Goal: Information Seeking & Learning: Learn about a topic

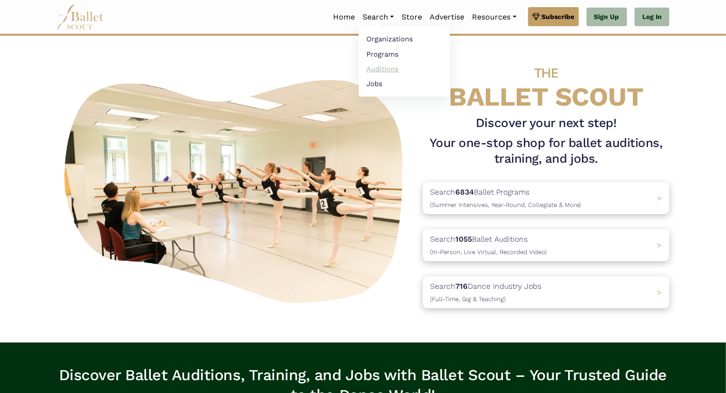
click at [376, 67] on link "Auditions" at bounding box center [404, 68] width 91 height 15
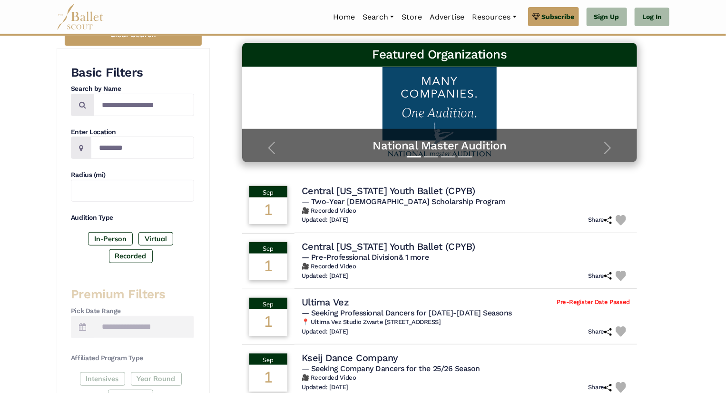
scroll to position [145, 0]
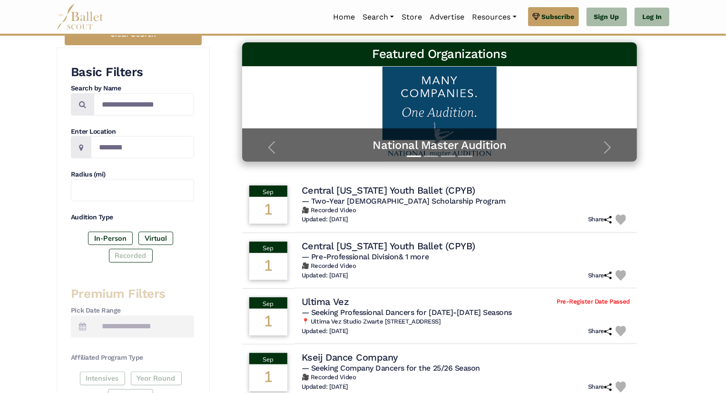
click at [136, 253] on label "Recorded" at bounding box center [131, 255] width 44 height 13
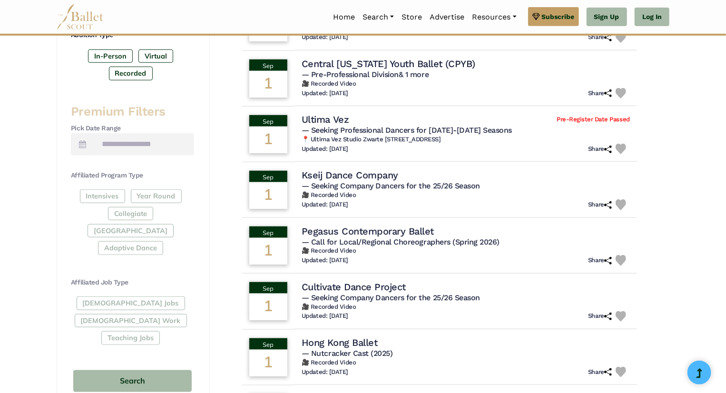
scroll to position [329, 0]
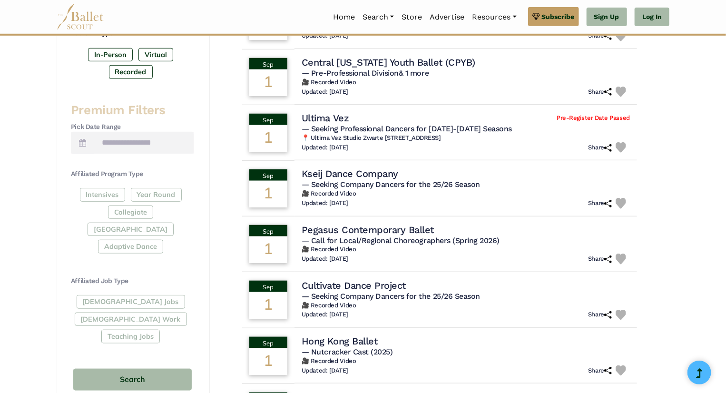
click at [158, 211] on div "Intensives Year Round Collegiate Post High School Adaptive Dance" at bounding box center [132, 222] width 123 height 69
click at [151, 369] on button "Search" at bounding box center [132, 380] width 119 height 22
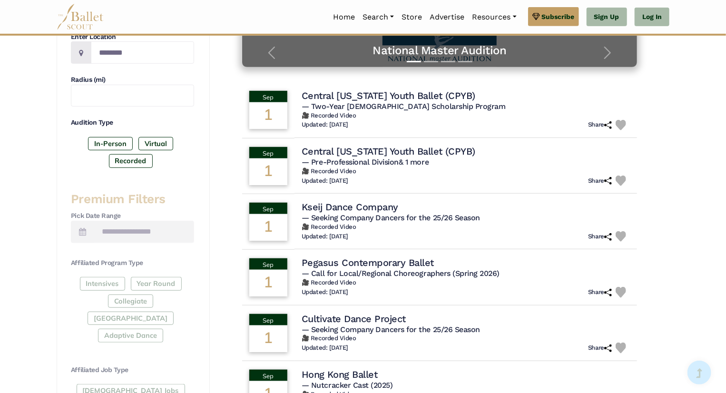
scroll to position [242, 0]
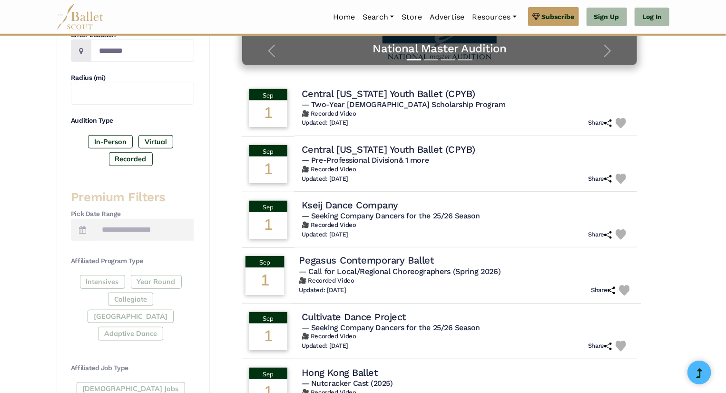
click at [414, 260] on h4 "Pegasus Contemporary Ballet" at bounding box center [366, 261] width 135 height 13
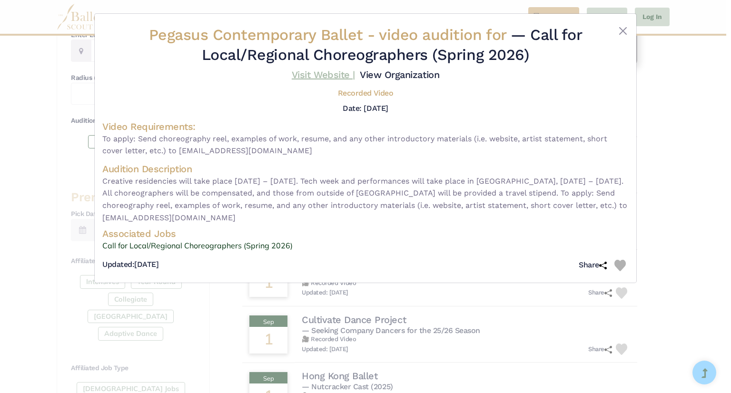
click at [327, 74] on link "Visit Website |" at bounding box center [323, 74] width 63 height 11
click at [620, 31] on button "Close" at bounding box center [622, 30] width 11 height 11
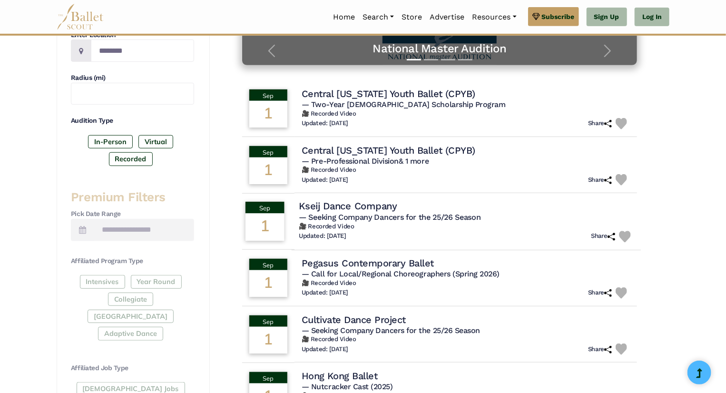
click at [362, 202] on h4 "Kseij Dance Company" at bounding box center [348, 206] width 99 height 13
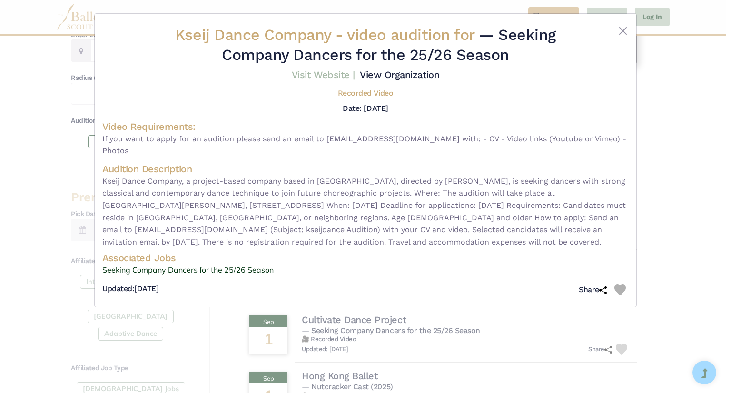
click at [331, 71] on link "Visit Website |" at bounding box center [323, 74] width 63 height 11
click at [624, 31] on button "Close" at bounding box center [622, 30] width 11 height 11
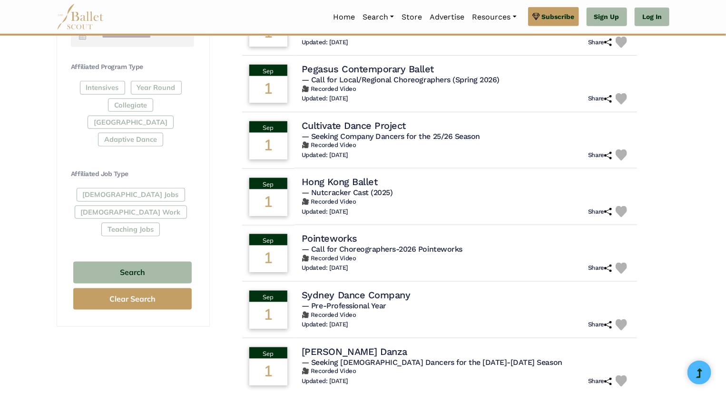
scroll to position [437, 0]
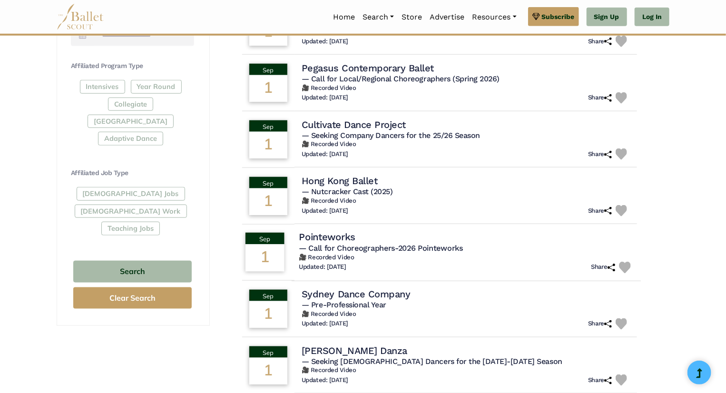
click at [326, 233] on h4 "Pointeworks" at bounding box center [327, 237] width 57 height 13
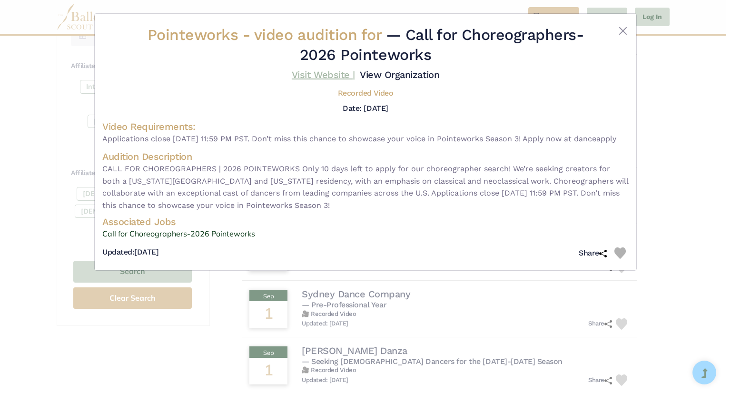
click at [320, 76] on link "Visit Website |" at bounding box center [323, 74] width 63 height 11
click at [623, 34] on button "Close" at bounding box center [622, 30] width 11 height 11
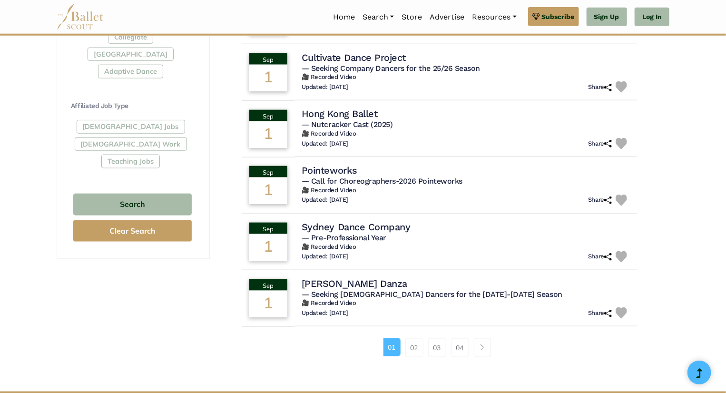
scroll to position [512, 0]
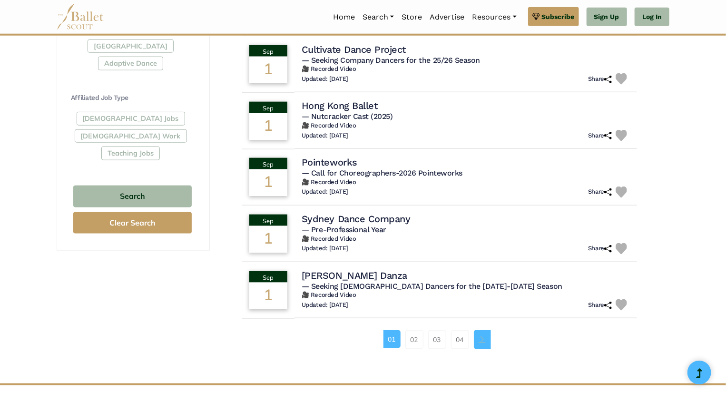
click at [481, 343] on link "Page navigation example" at bounding box center [482, 339] width 17 height 19
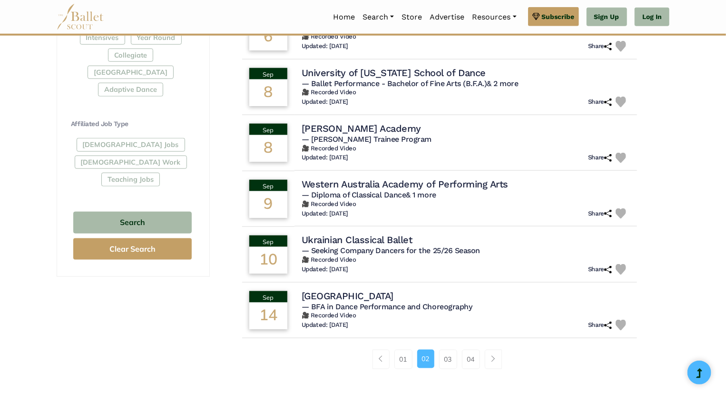
scroll to position [487, 0]
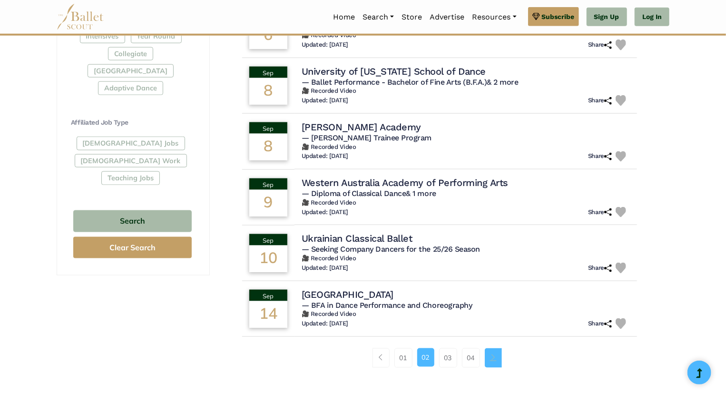
click at [496, 357] on span "Page navigation example" at bounding box center [493, 357] width 7 height 7
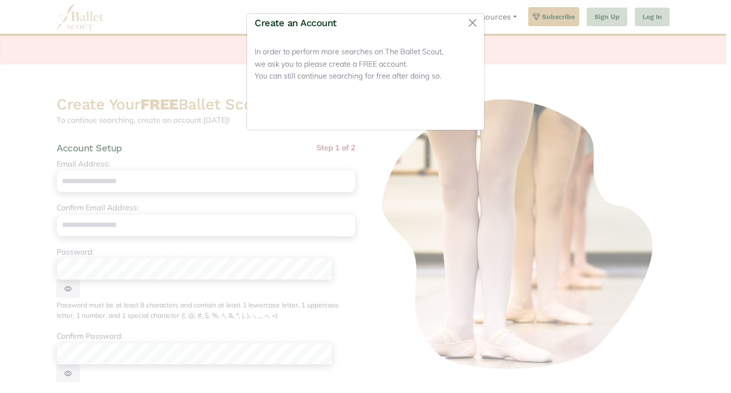
click at [457, 109] on button "Close" at bounding box center [459, 111] width 36 height 22
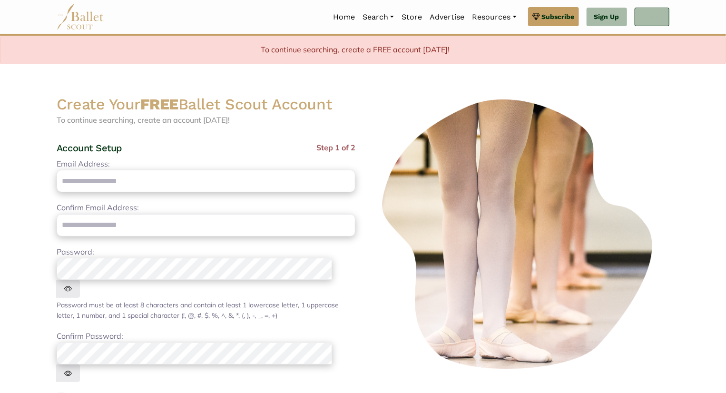
click at [651, 17] on link "Log In" at bounding box center [652, 17] width 35 height 19
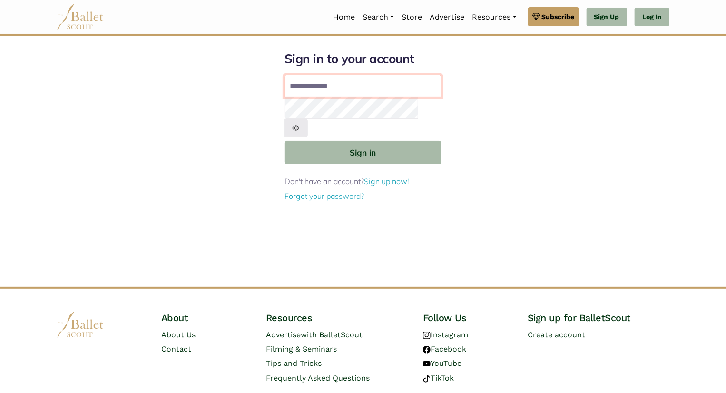
click at [354, 92] on input "Email address" at bounding box center [363, 86] width 157 height 23
type input "**********"
click at [285, 141] on button "Sign in" at bounding box center [363, 152] width 157 height 23
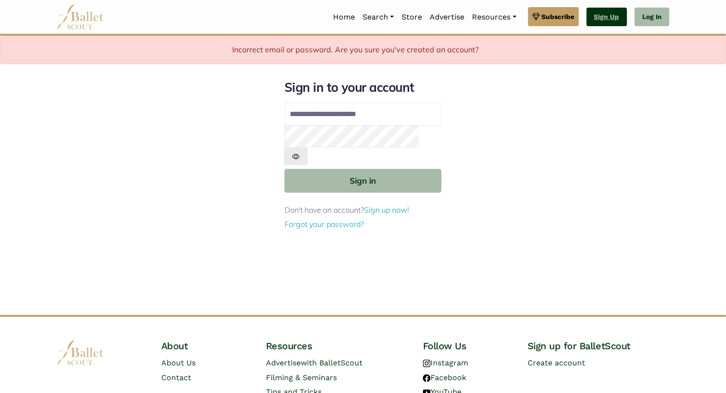
click at [608, 18] on link "Sign Up" at bounding box center [607, 17] width 40 height 19
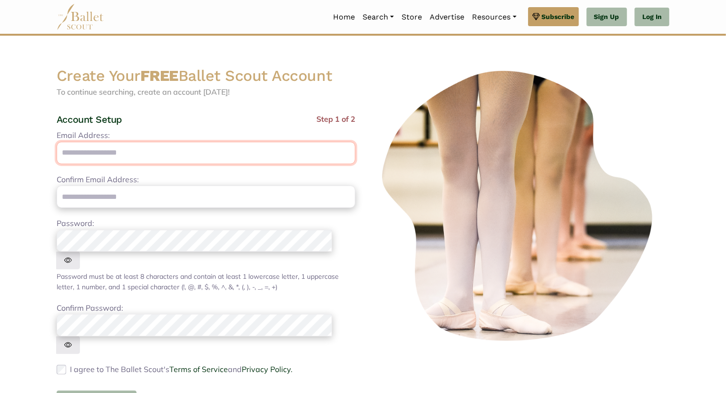
click at [256, 157] on input "Email Address:" at bounding box center [206, 153] width 299 height 22
type input "**********"
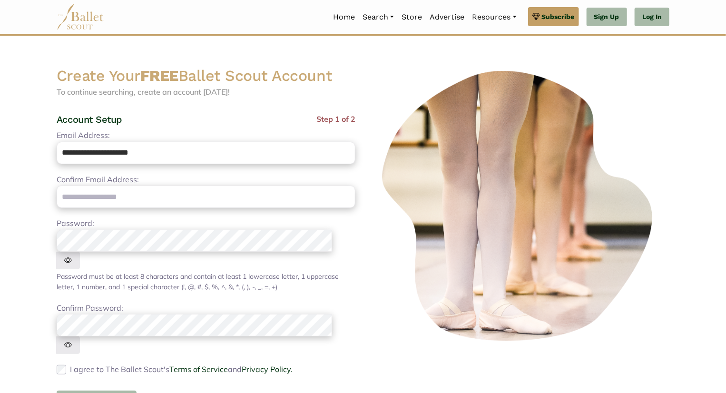
type input "**********"
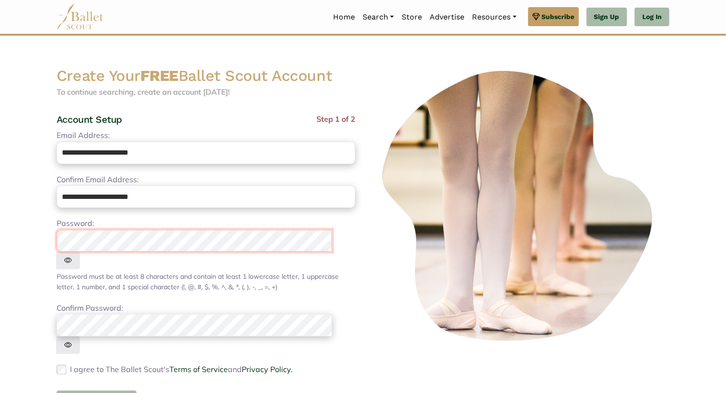
click at [158, 255] on div "Password: Password must be at least 8 characters and contain at least: 1 lowerc…" at bounding box center [206, 255] width 299 height 75
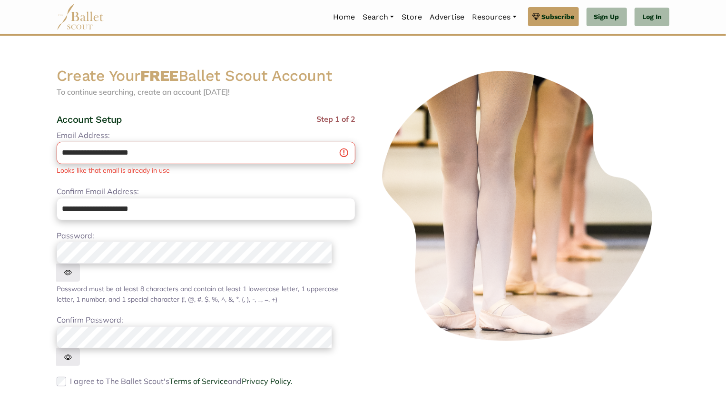
click at [80, 348] on img at bounding box center [68, 357] width 24 height 18
click at [80, 264] on img at bounding box center [68, 273] width 24 height 18
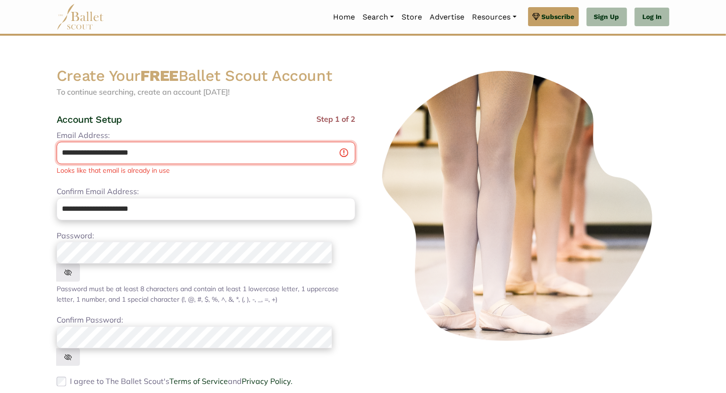
click at [184, 157] on input "**********" at bounding box center [206, 153] width 299 height 22
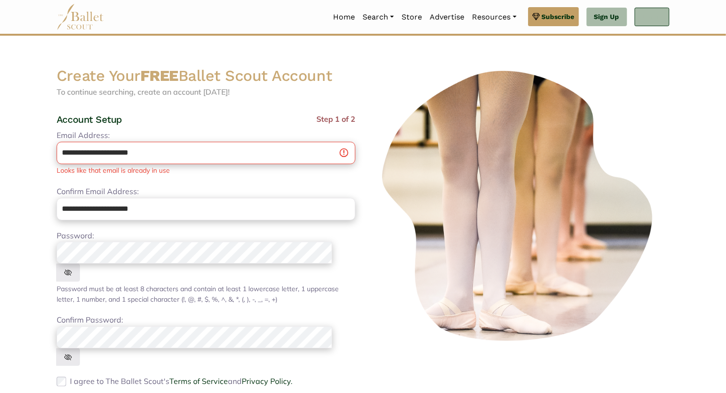
click at [658, 24] on link "Log In" at bounding box center [652, 17] width 35 height 19
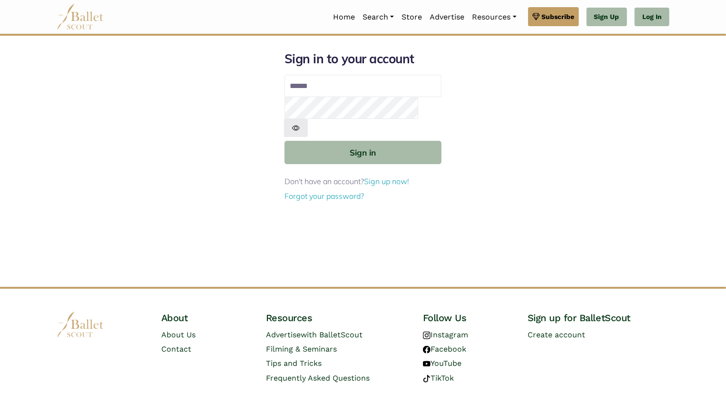
type input "**********"
click at [308, 119] on img at bounding box center [296, 128] width 24 height 18
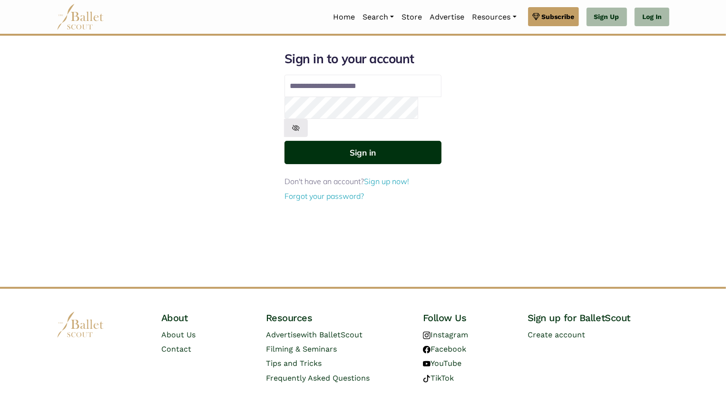
click at [391, 141] on button "Sign in" at bounding box center [363, 152] width 157 height 23
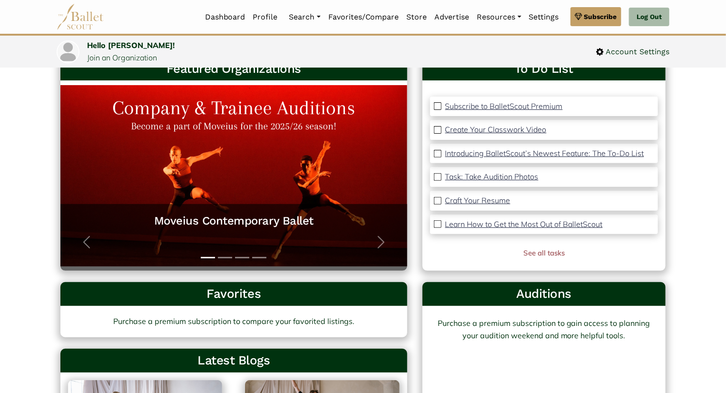
scroll to position [76, 0]
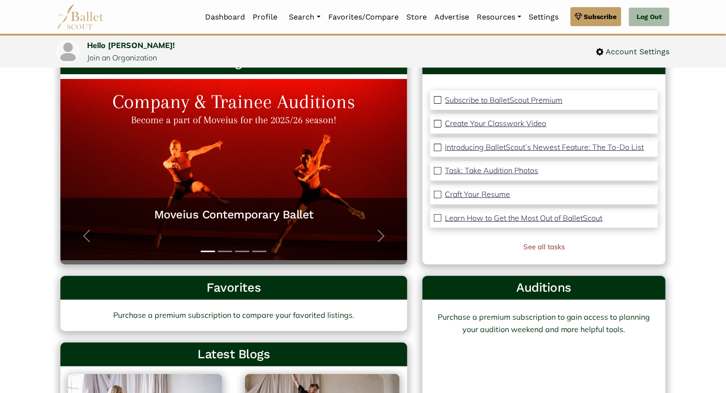
drag, startPoint x: 731, startPoint y: 67, endPoint x: 731, endPoint y: 111, distance: 44.3
click at [726, 111] on html "Premium Feature Make this audition season count. Upgrade to premium for access …" at bounding box center [363, 371] width 726 height 894
click at [261, 214] on h5 "Moveius Contemporary Ballet" at bounding box center [234, 215] width 328 height 15
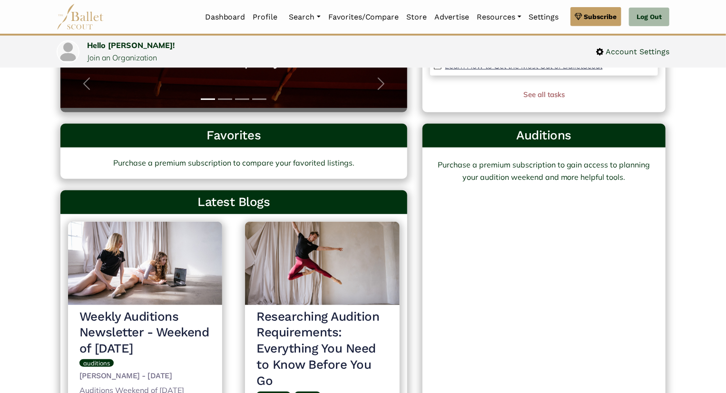
scroll to position [228, 0]
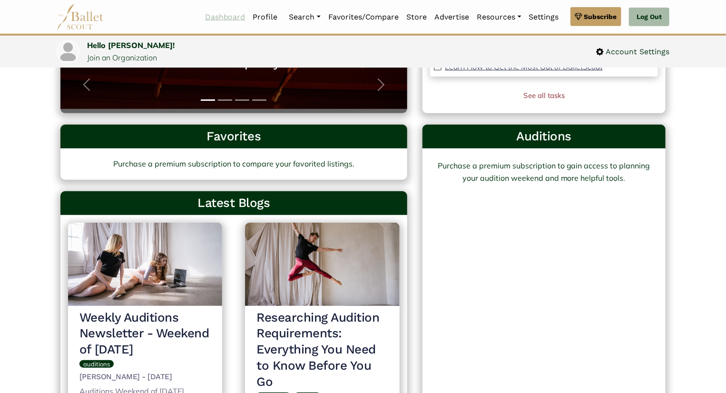
click at [216, 17] on link "Dashboard" at bounding box center [225, 17] width 48 height 20
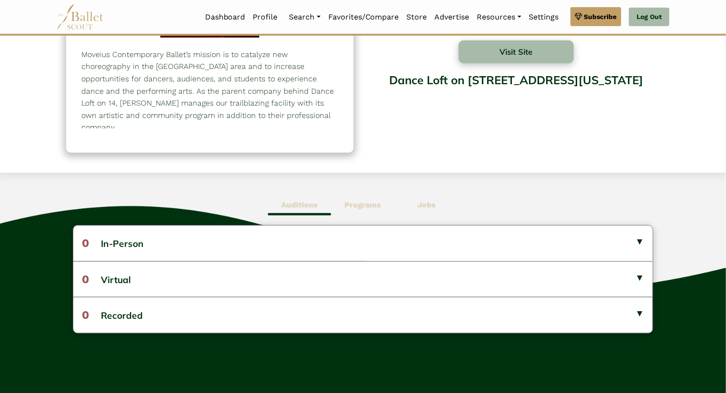
scroll to position [98, 0]
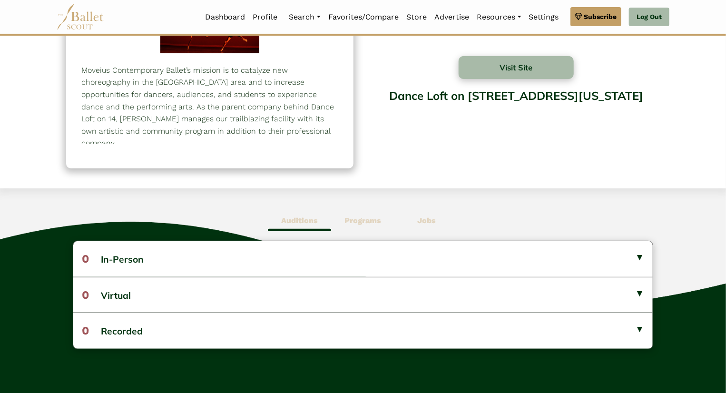
drag, startPoint x: 725, startPoint y: 157, endPoint x: 711, endPoint y: 116, distance: 43.4
drag, startPoint x: 711, startPoint y: 116, endPoint x: 373, endPoint y: 200, distance: 348.4
click at [373, 200] on div "Auditions Programs Jobs 0 In-Person No listings found! No listings found! 0 0 0…" at bounding box center [363, 319] width 726 height 262
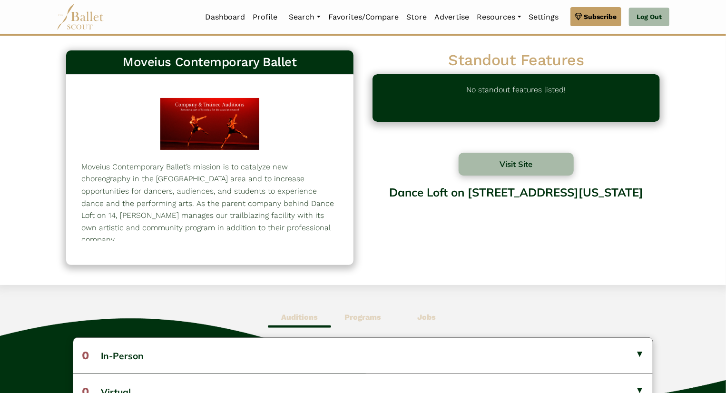
scroll to position [0, 0]
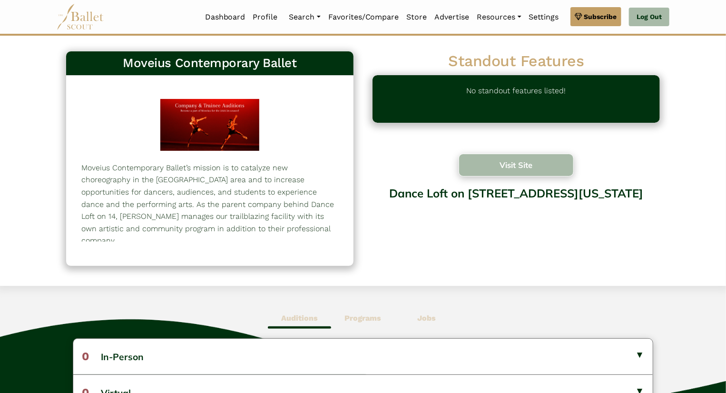
click at [495, 158] on button "Visit Site" at bounding box center [516, 165] width 115 height 23
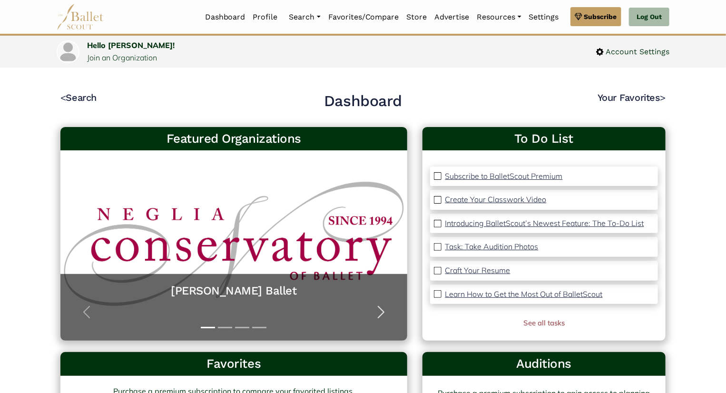
click at [383, 309] on span "button" at bounding box center [381, 312] width 15 height 15
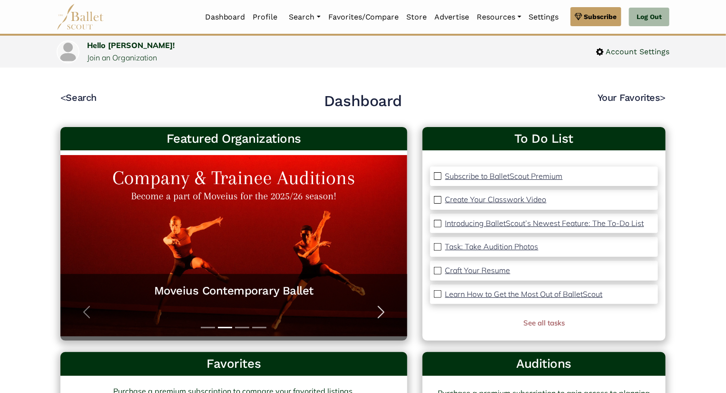
click at [383, 309] on span "button" at bounding box center [381, 312] width 15 height 15
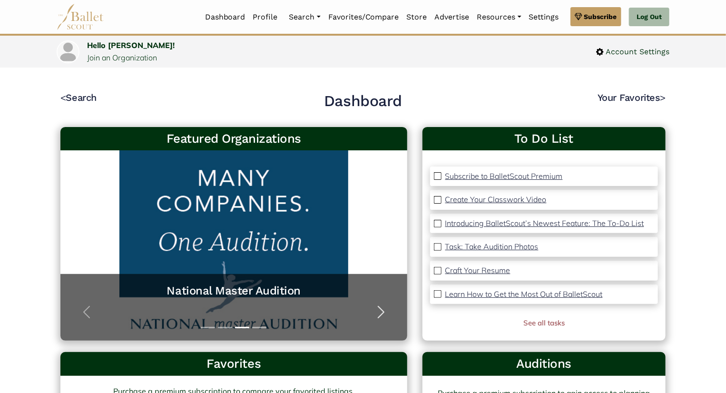
click at [383, 309] on span "button" at bounding box center [381, 312] width 15 height 15
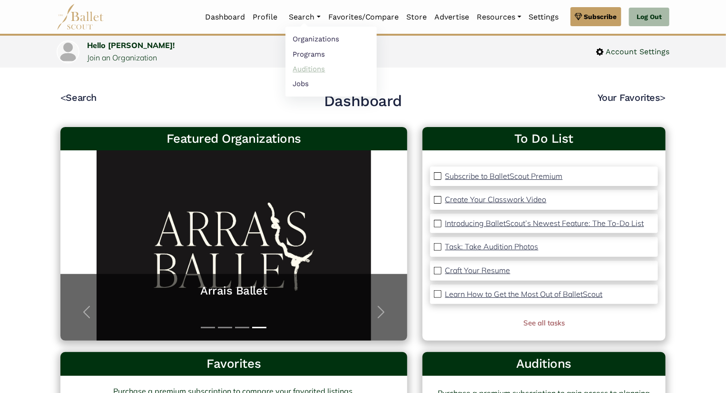
click at [307, 69] on link "Auditions" at bounding box center [331, 68] width 91 height 15
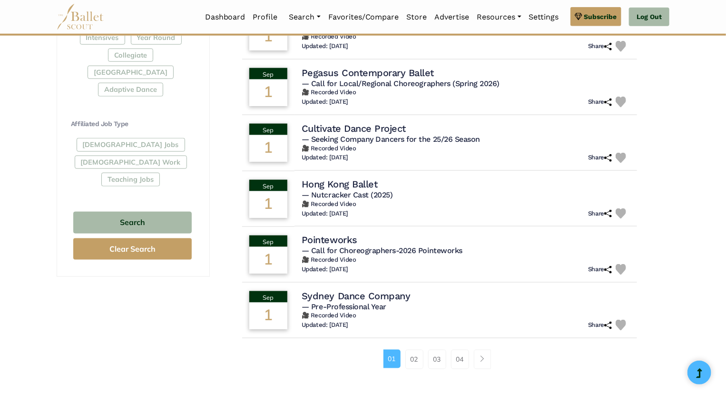
scroll to position [529, 0]
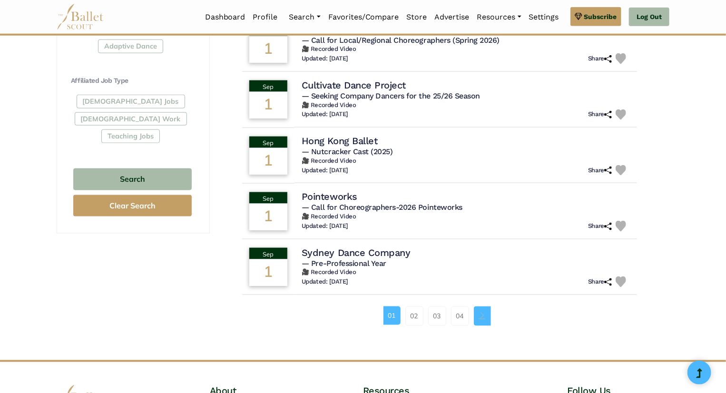
click at [481, 321] on link "Page navigation example" at bounding box center [482, 316] width 17 height 19
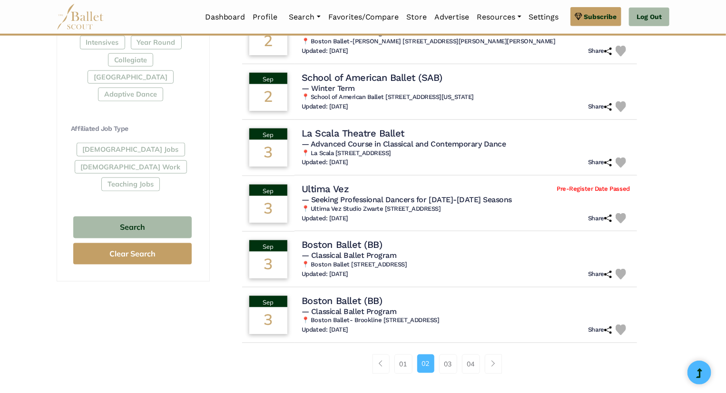
scroll to position [479, 0]
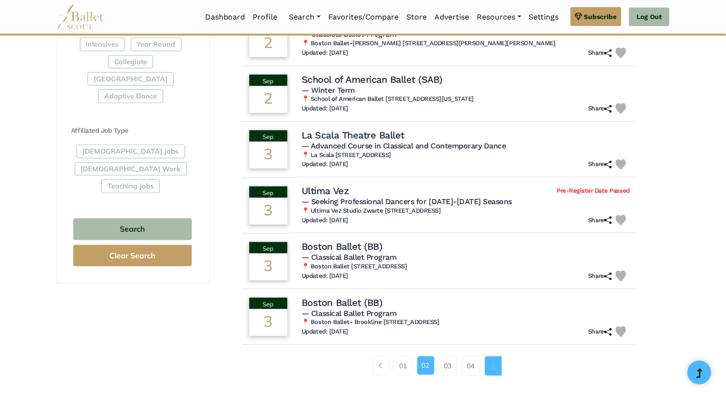
click at [488, 362] on link "Page navigation example" at bounding box center [493, 366] width 17 height 19
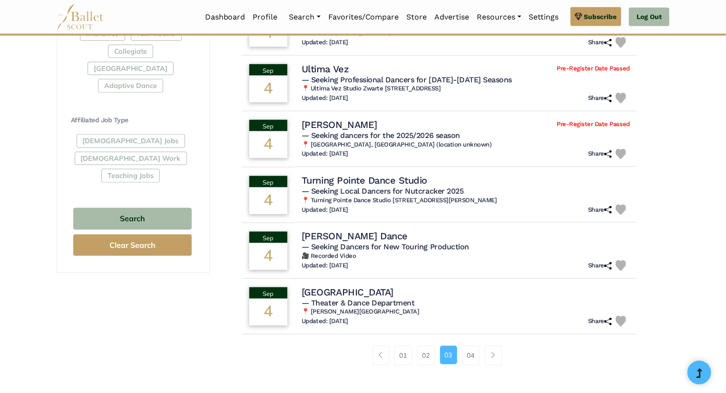
scroll to position [508, 0]
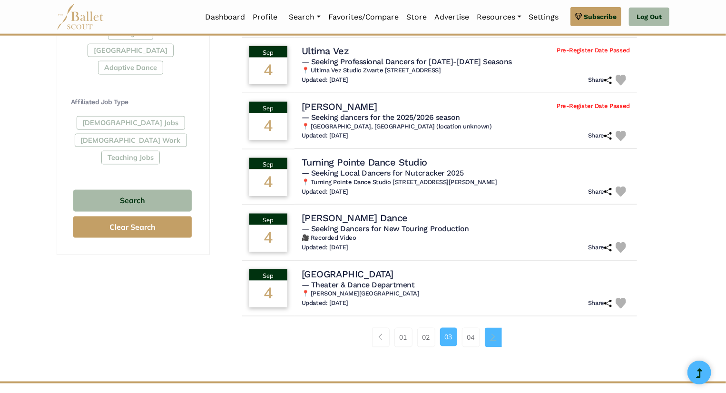
click at [495, 337] on span "Page navigation example" at bounding box center [493, 337] width 7 height 7
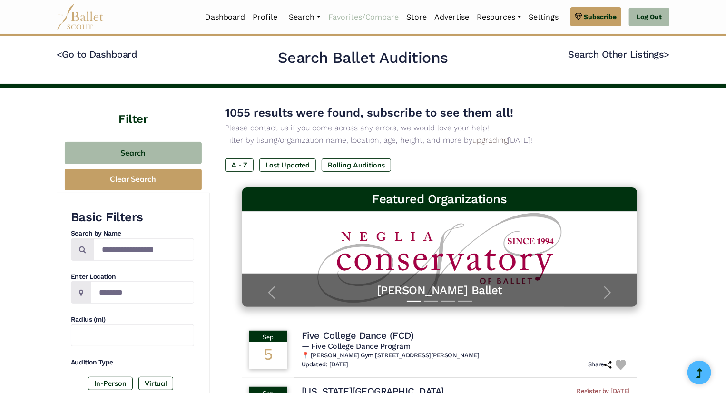
click at [343, 18] on link "Favorites/Compare" at bounding box center [364, 17] width 79 height 20
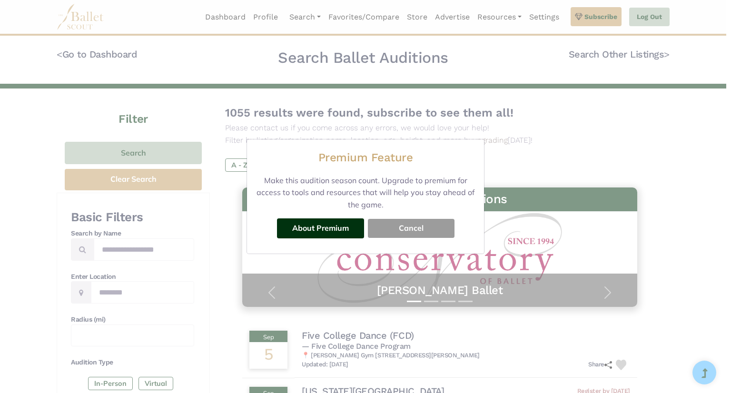
click at [403, 229] on button "Cancel" at bounding box center [411, 228] width 87 height 19
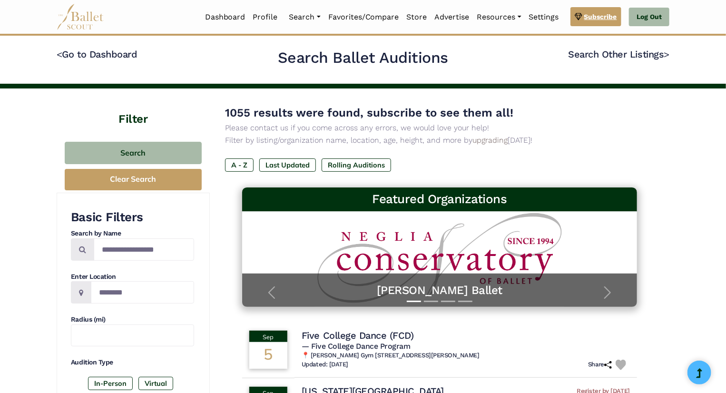
click at [592, 19] on span "Subscribe" at bounding box center [601, 16] width 33 height 10
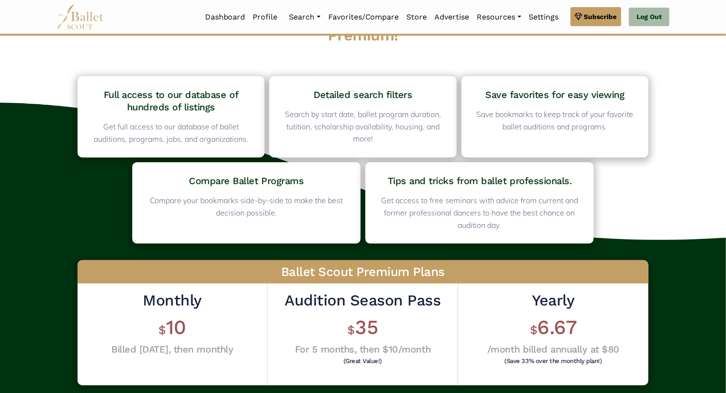
scroll to position [63, 0]
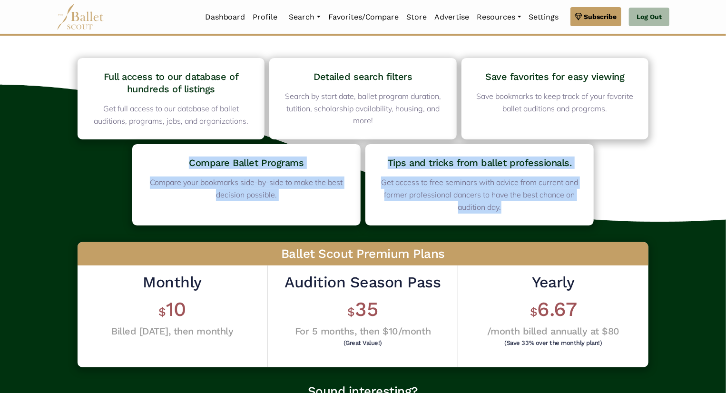
drag, startPoint x: 725, startPoint y: 125, endPoint x: 731, endPoint y: 172, distance: 47.4
click at [726, 172] on html "Premium Feature Make this audition season count. Upgrade to premium for access …" at bounding box center [363, 261] width 726 height 649
click at [699, 169] on div "Full access to our database of hundreds of listings Get full access to our data…" at bounding box center [363, 241] width 726 height 421
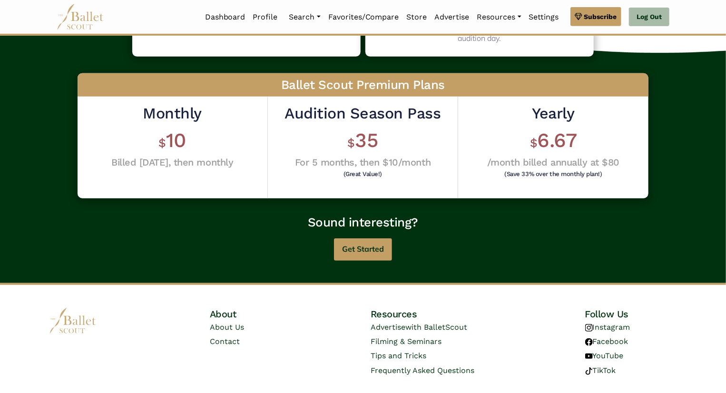
scroll to position [238, 0]
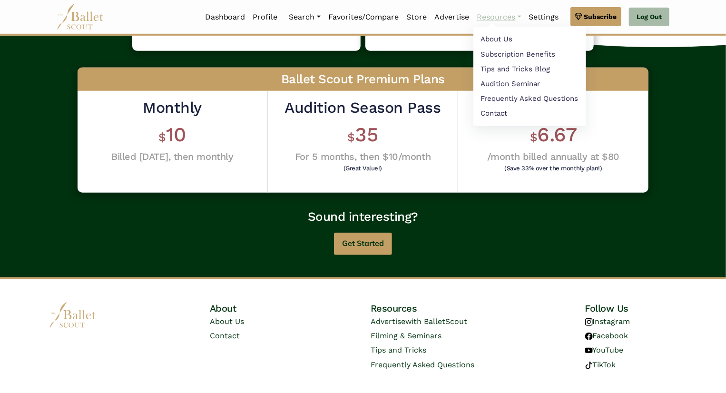
click at [504, 22] on link "Resources" at bounding box center [500, 17] width 52 height 20
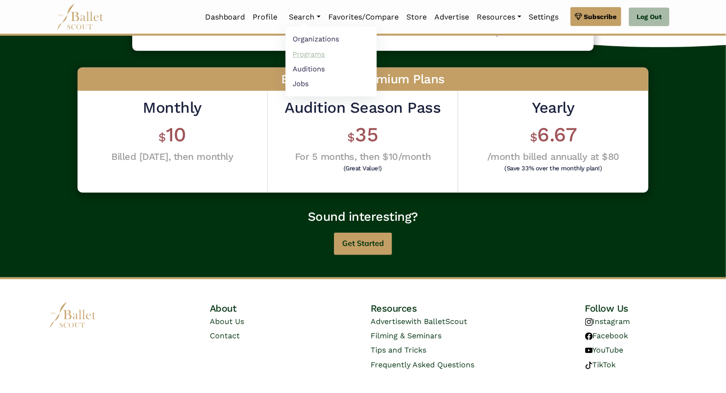
click at [303, 54] on link "Programs" at bounding box center [331, 54] width 91 height 15
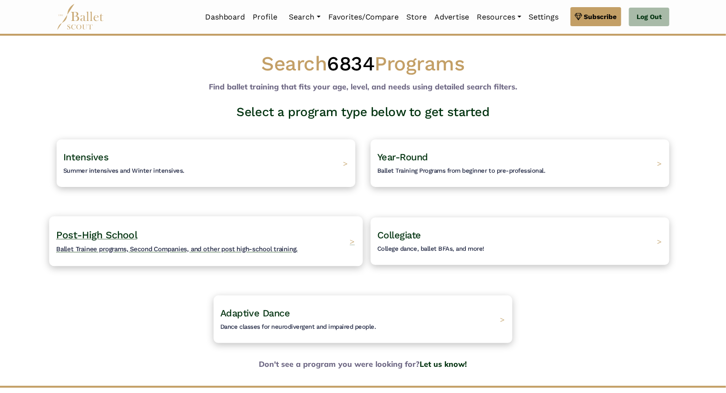
click at [288, 222] on div "Post-High School Ballet Trainee programs, Second Companies, and other post high…" at bounding box center [206, 241] width 314 height 50
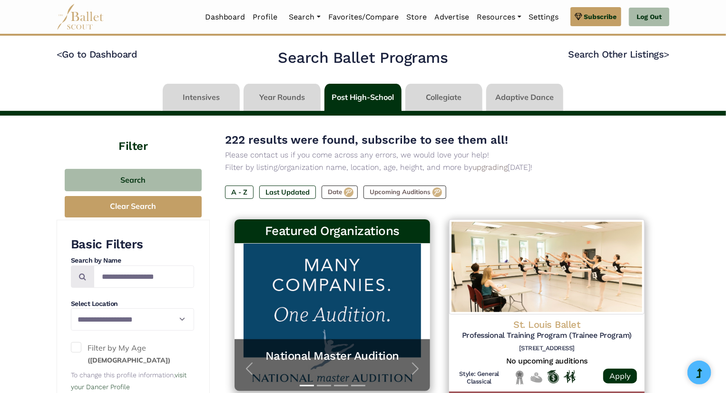
drag, startPoint x: 725, startPoint y: 82, endPoint x: 730, endPoint y: 109, distance: 27.5
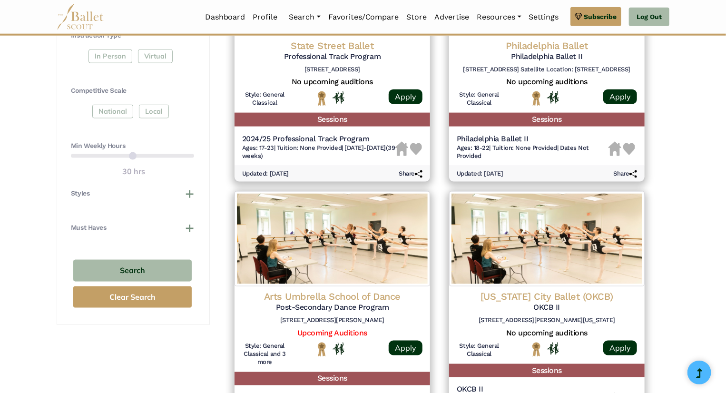
scroll to position [533, 0]
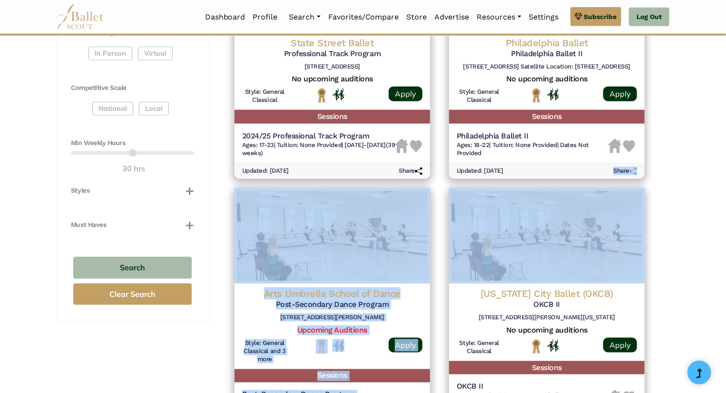
drag, startPoint x: 724, startPoint y: 169, endPoint x: 731, endPoint y: 208, distance: 40.1
click at [726, 208] on html "Premium Feature Make this audition season count. Upgrade to premium for access …" at bounding box center [363, 305] width 726 height 1677
click at [704, 214] on div "**********" at bounding box center [363, 364] width 726 height 1562
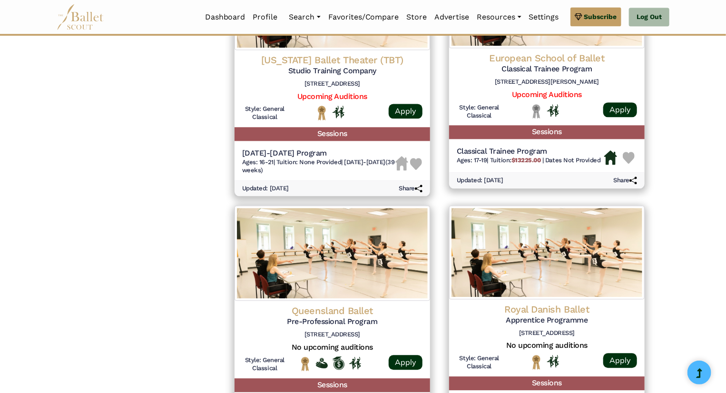
scroll to position [1134, 0]
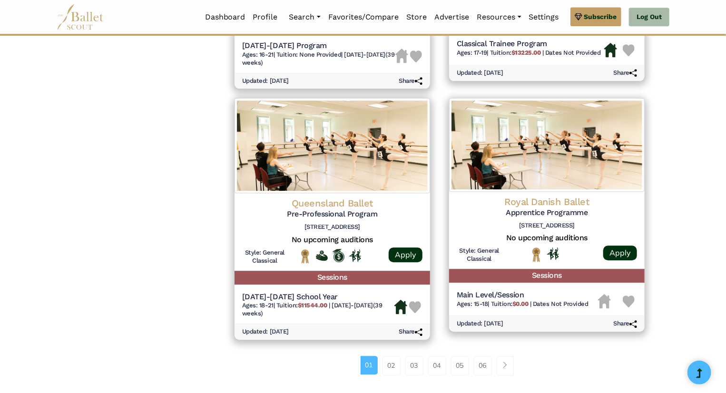
drag, startPoint x: 730, startPoint y: 348, endPoint x: 688, endPoint y: 271, distance: 87.5
drag, startPoint x: 724, startPoint y: 290, endPoint x: 717, endPoint y: 250, distance: 41.0
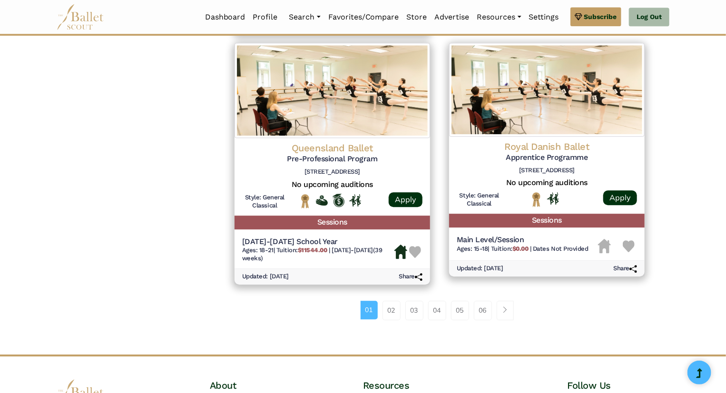
scroll to position [1285, 0]
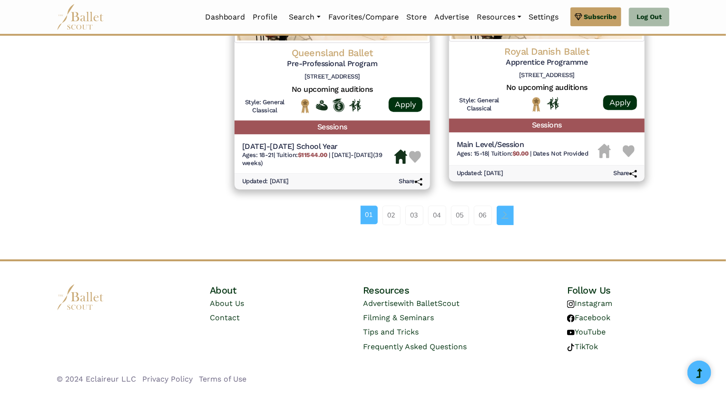
click at [506, 217] on span "Page navigation example" at bounding box center [505, 214] width 7 height 7
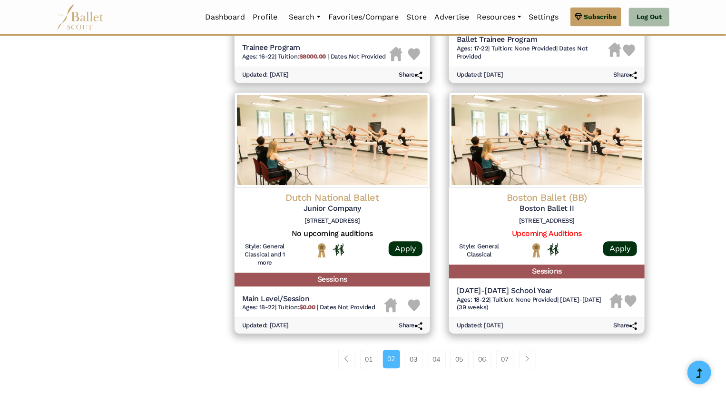
scroll to position [1200, 0]
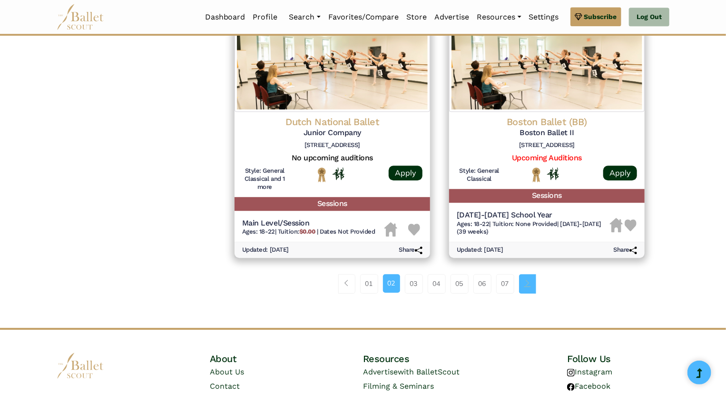
click at [533, 286] on link "Page navigation example" at bounding box center [527, 283] width 17 height 19
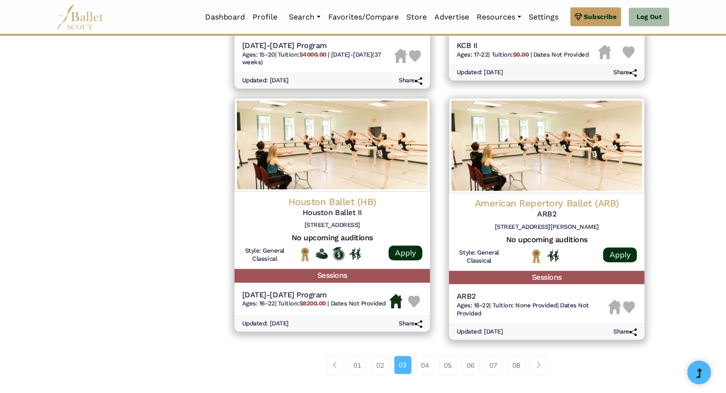
scroll to position [1152, 0]
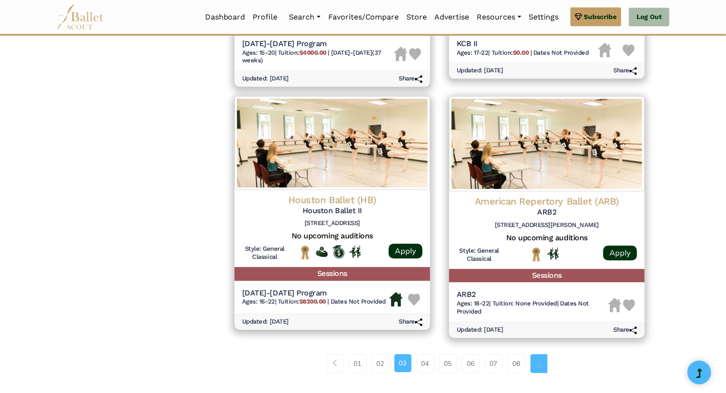
click at [538, 371] on link "Page navigation example" at bounding box center [539, 363] width 17 height 19
